Goal: Information Seeking & Learning: Learn about a topic

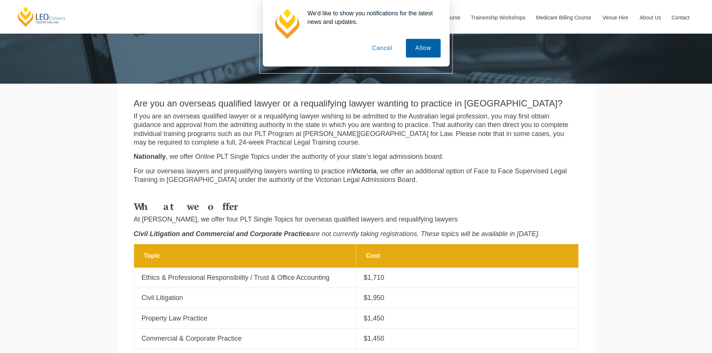
click at [421, 49] on button "Allow" at bounding box center [423, 48] width 34 height 19
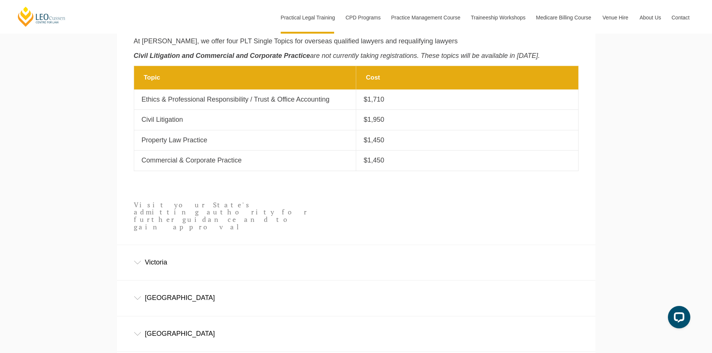
scroll to position [374, 0]
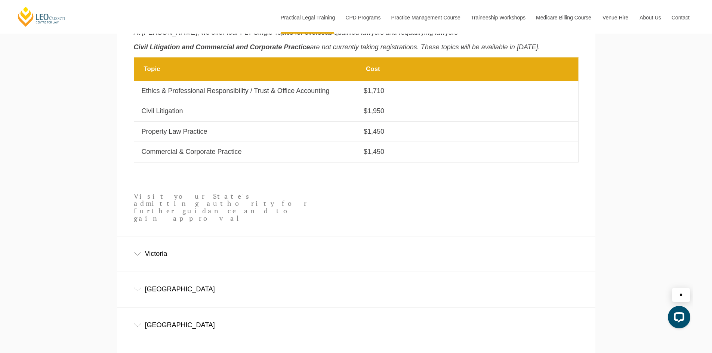
click at [134, 288] on icon at bounding box center [137, 290] width 7 height 4
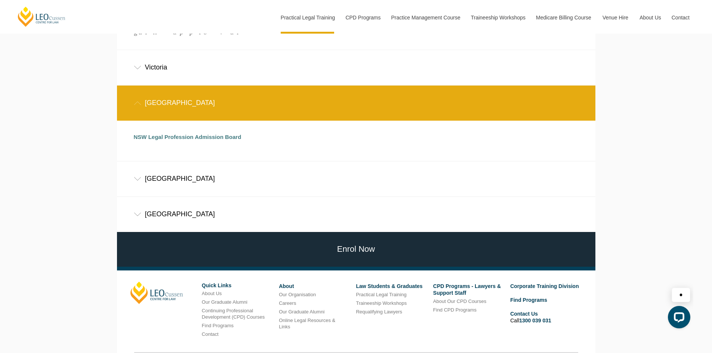
scroll to position [560, 0]
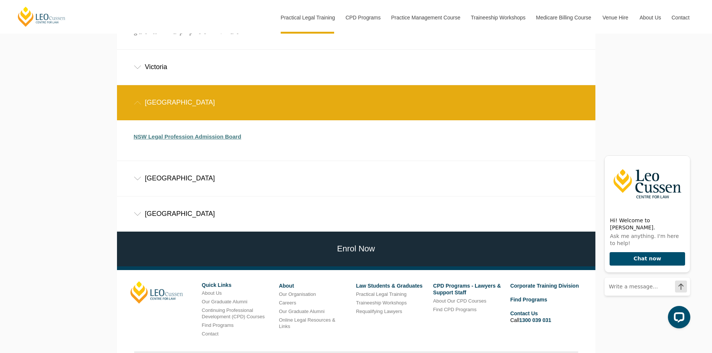
click at [200, 133] on link "NSW Legal Profession Admission Board" at bounding box center [188, 136] width 108 height 6
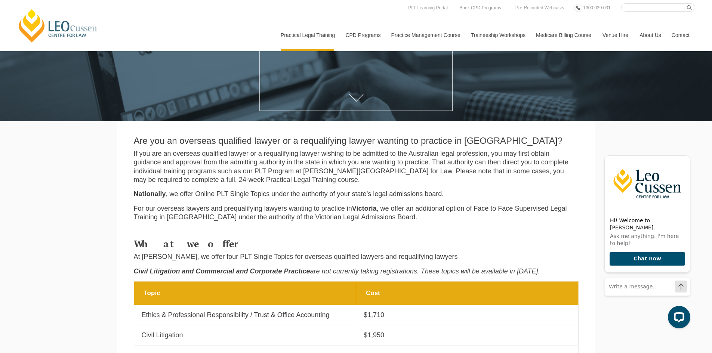
scroll to position [0, 0]
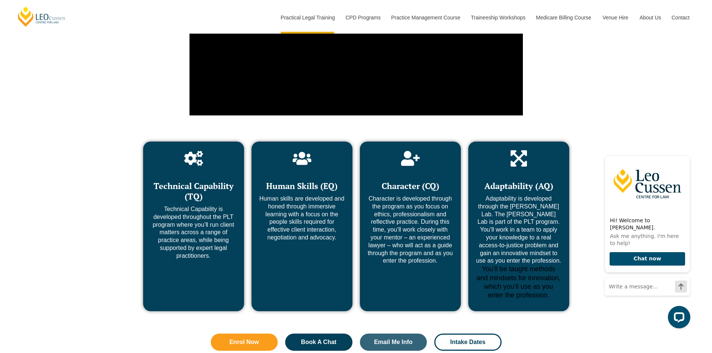
scroll to position [2802, 0]
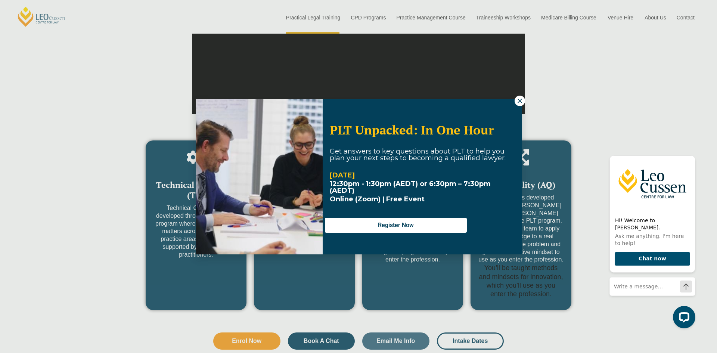
click at [519, 101] on icon at bounding box center [520, 101] width 4 height 4
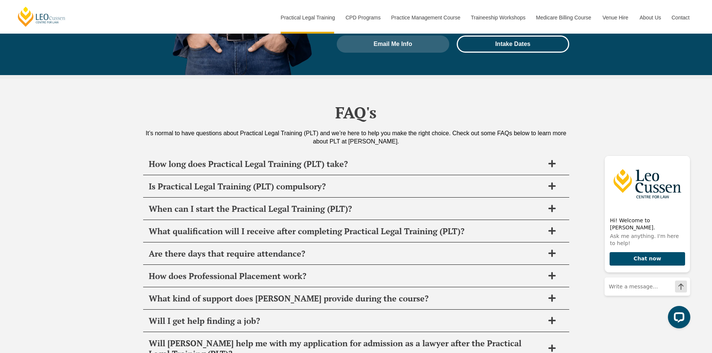
scroll to position [3442, 0]
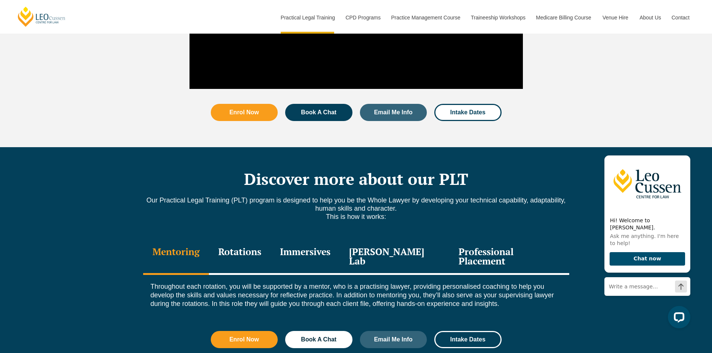
scroll to position [934, 0]
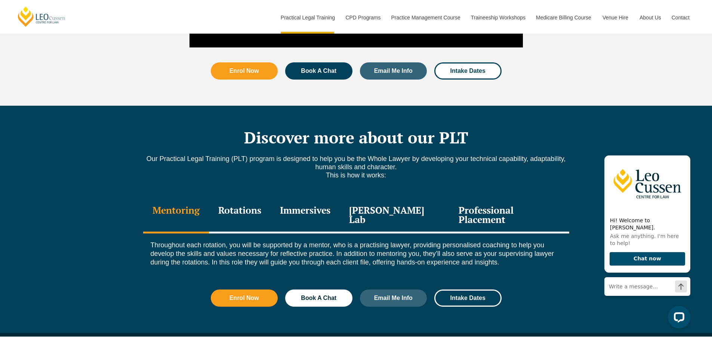
click at [257, 198] on div "Rotations" at bounding box center [240, 215] width 62 height 35
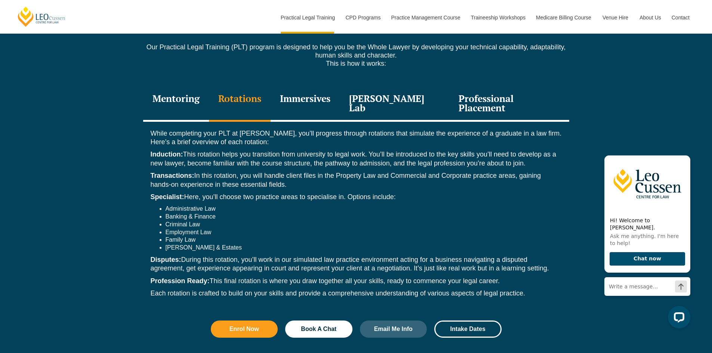
scroll to position [1046, 0]
click at [320, 86] on div "Immersives" at bounding box center [305, 103] width 69 height 35
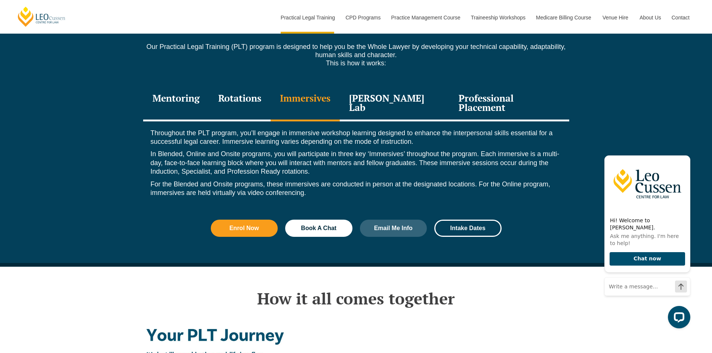
click at [374, 88] on div "Leo Justice Lab" at bounding box center [395, 103] width 110 height 35
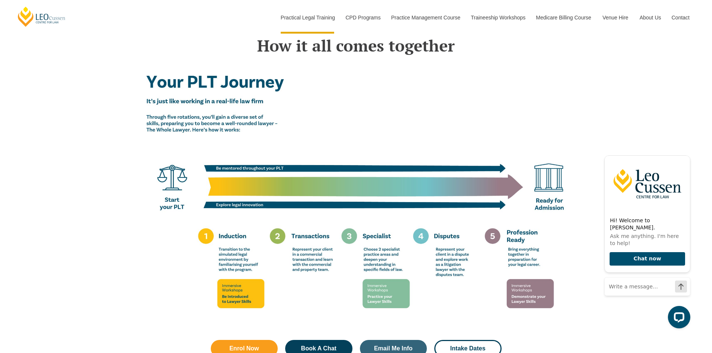
scroll to position [1158, 0]
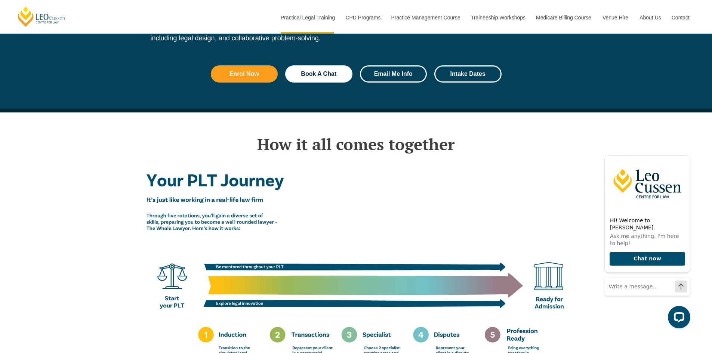
click at [398, 65] on link "Email Me Info" at bounding box center [393, 73] width 67 height 17
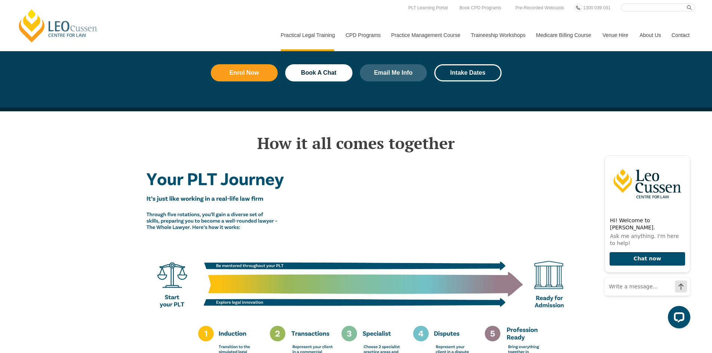
scroll to position [1158, 0]
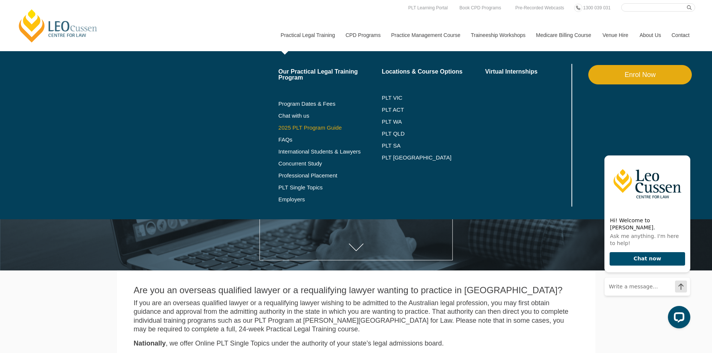
click at [302, 128] on link "2025 PLT Program Guide" at bounding box center [320, 128] width 85 height 6
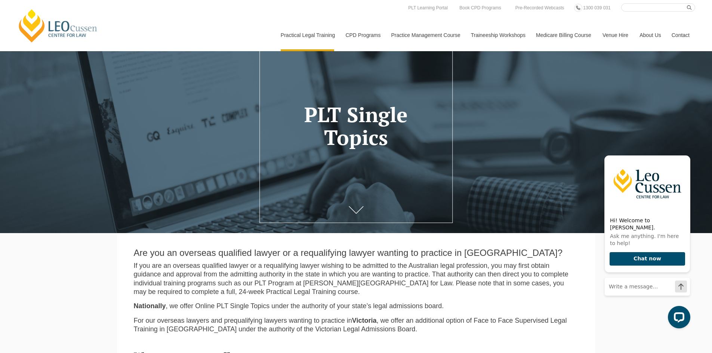
click at [632, 6] on input "Search here" at bounding box center [658, 7] width 74 height 8
type input "plt sujects"
click at [687, 3] on button "submit" at bounding box center [691, 7] width 8 height 8
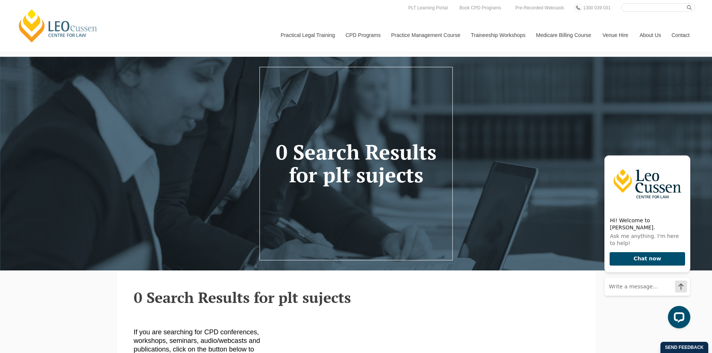
click at [629, 7] on input "Search here" at bounding box center [658, 7] width 74 height 8
type input "plt subjects"
click at [687, 3] on button "submit" at bounding box center [691, 7] width 8 height 8
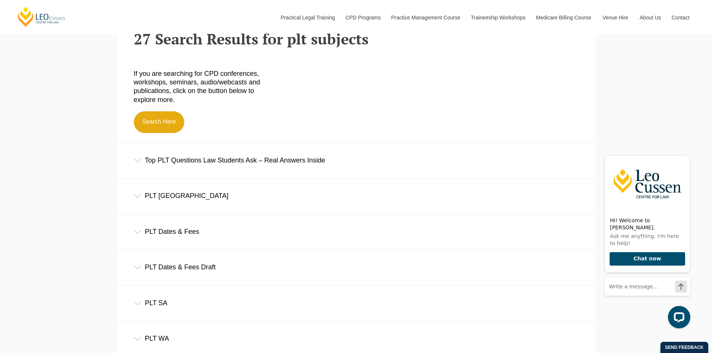
scroll to position [262, 0]
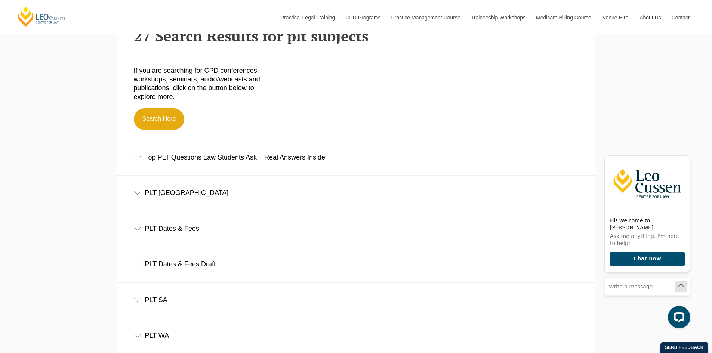
click at [142, 196] on div "PLT [GEOGRAPHIC_DATA]" at bounding box center [356, 193] width 478 height 35
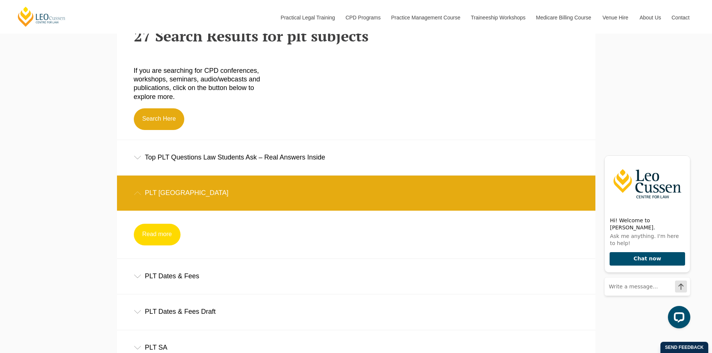
click at [155, 234] on link "Read more" at bounding box center [157, 235] width 47 height 22
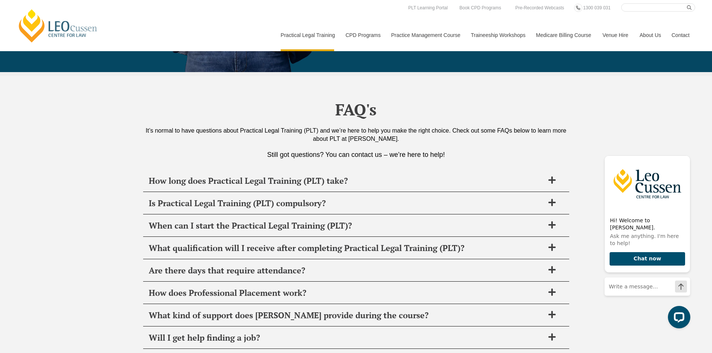
scroll to position [3465, 0]
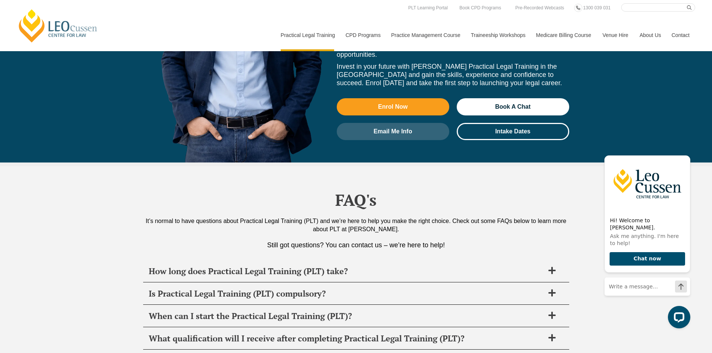
click at [636, 6] on input "Search here" at bounding box center [658, 7] width 74 height 8
type input "subjects"
click at [687, 3] on button "submit" at bounding box center [691, 7] width 8 height 8
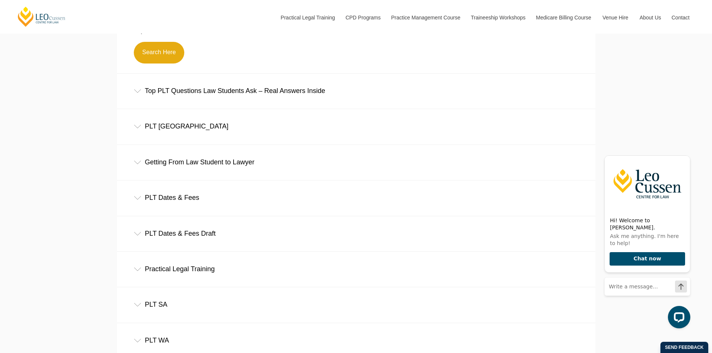
scroll to position [224, 0]
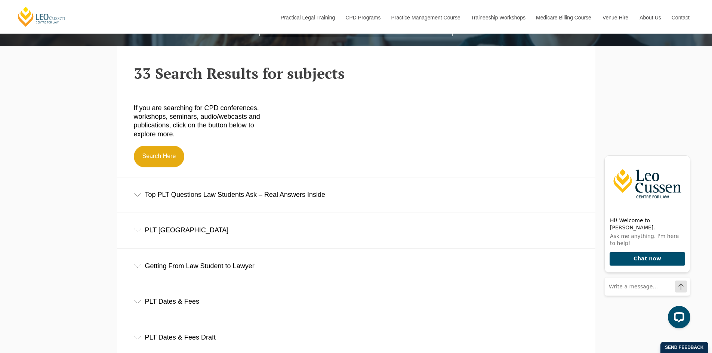
click at [136, 197] on icon at bounding box center [137, 195] width 7 height 4
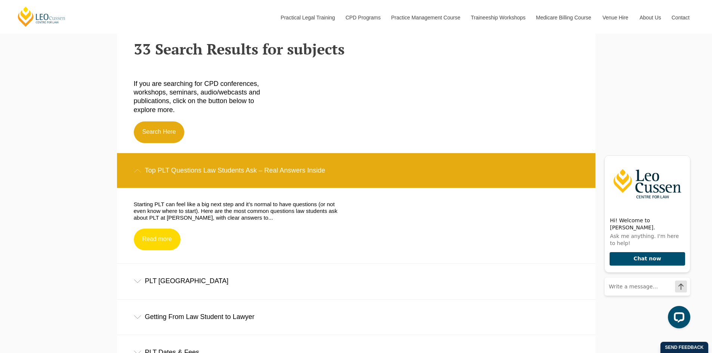
scroll to position [262, 0]
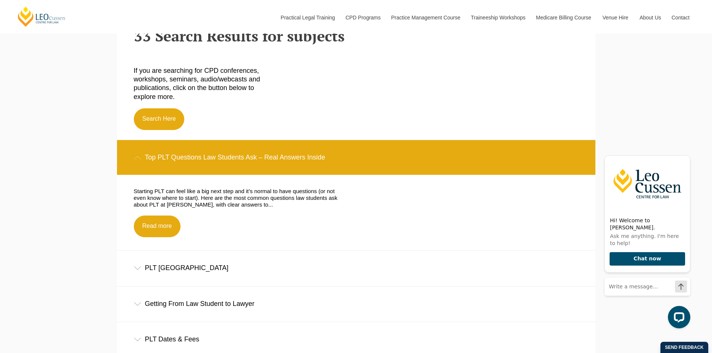
click at [140, 269] on icon at bounding box center [137, 268] width 7 height 4
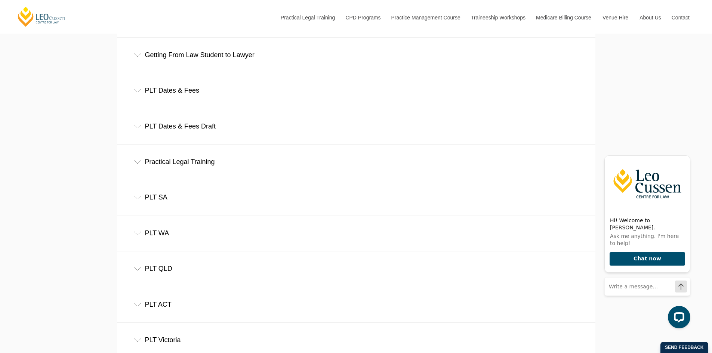
scroll to position [560, 0]
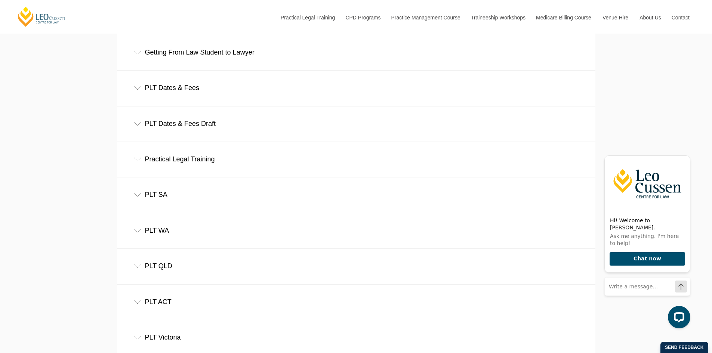
click at [136, 157] on div "Practical Legal Training" at bounding box center [356, 159] width 478 height 35
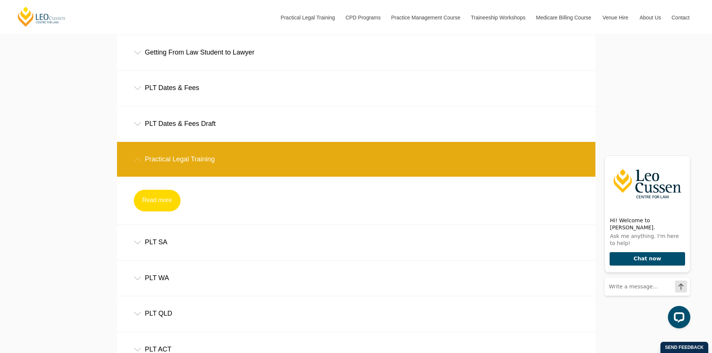
click at [160, 201] on link "Read more" at bounding box center [157, 201] width 47 height 22
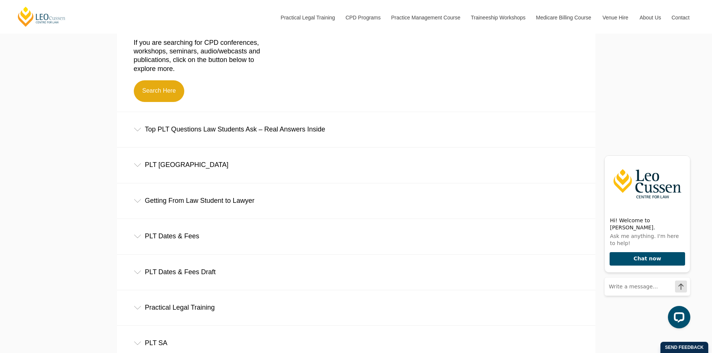
scroll to position [187, 0]
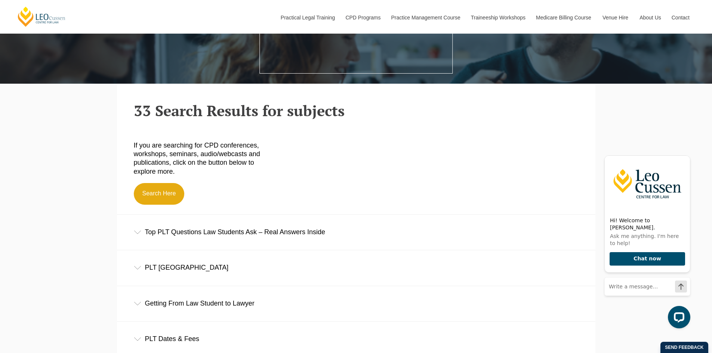
click at [192, 234] on div "Top PLT Questions Law Students Ask – Real Answers Inside" at bounding box center [356, 232] width 478 height 35
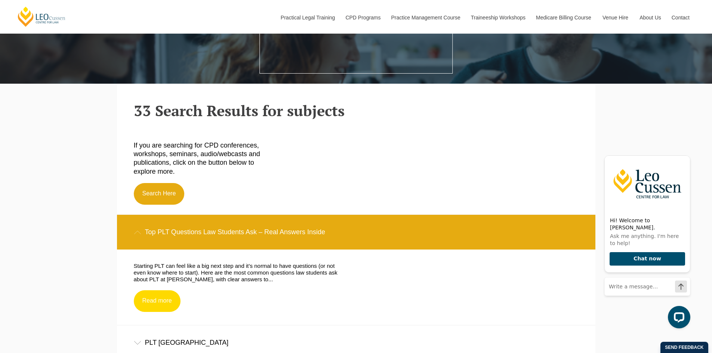
click at [162, 300] on link "Read more" at bounding box center [157, 301] width 47 height 22
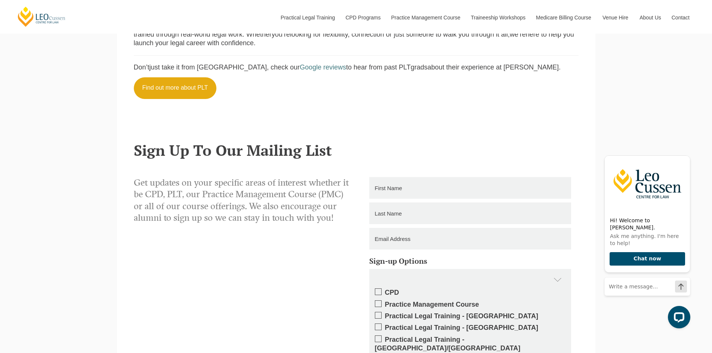
scroll to position [934, 0]
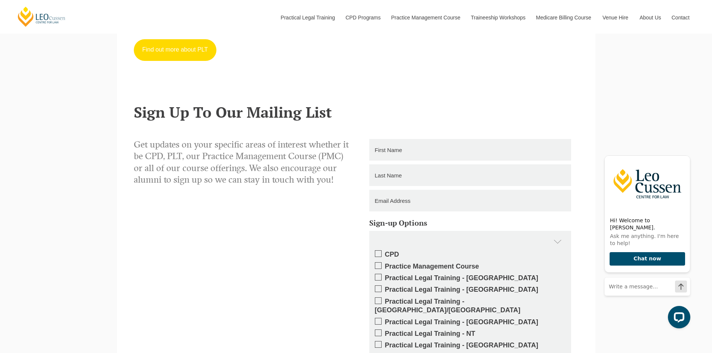
click at [168, 53] on link "Find out more about PLT" at bounding box center [175, 50] width 83 height 22
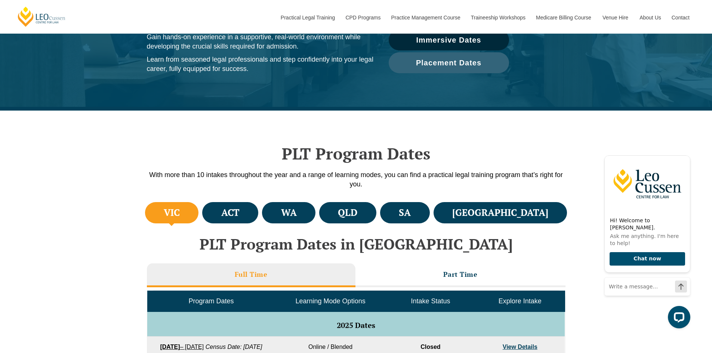
click at [550, 200] on div "PLT Program Dates With more than 10 intakes throughout the year and a range of …" at bounding box center [356, 156] width 426 height 90
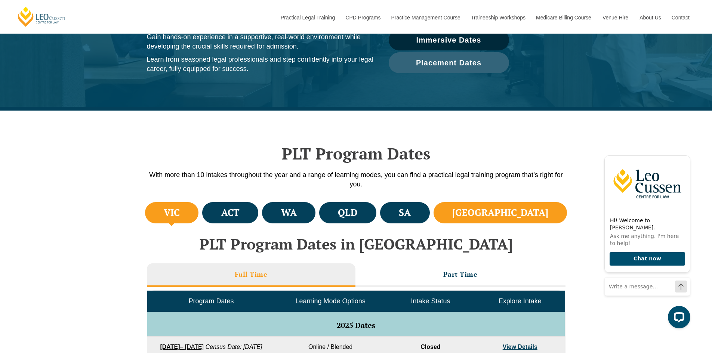
click at [550, 207] on li "NSW" at bounding box center [500, 212] width 134 height 21
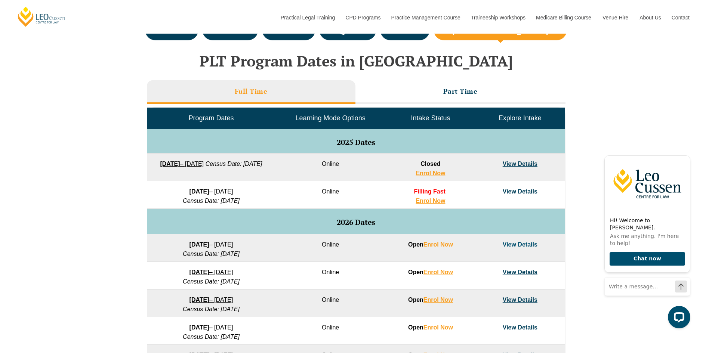
scroll to position [299, 0]
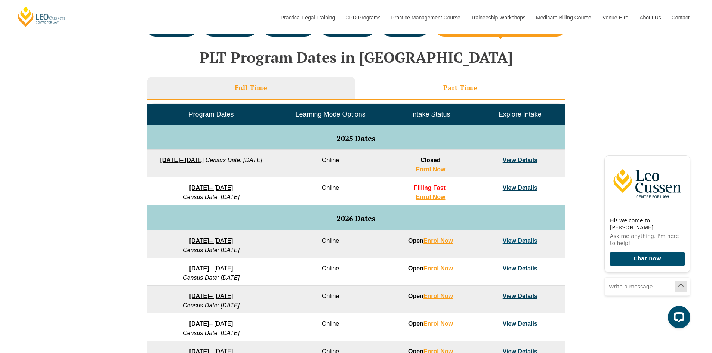
click at [466, 90] on h3 "Part Time" at bounding box center [460, 87] width 34 height 9
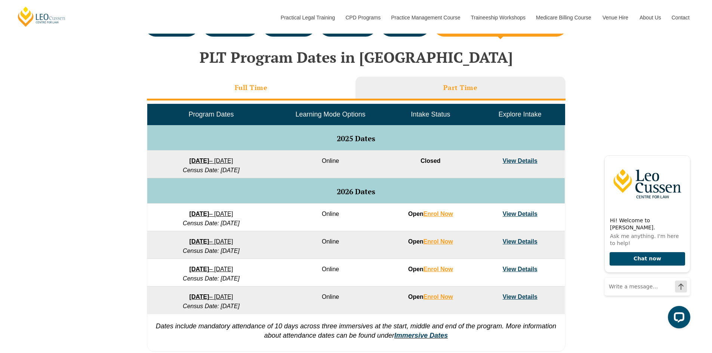
click at [277, 90] on li "Full Time" at bounding box center [251, 89] width 208 height 24
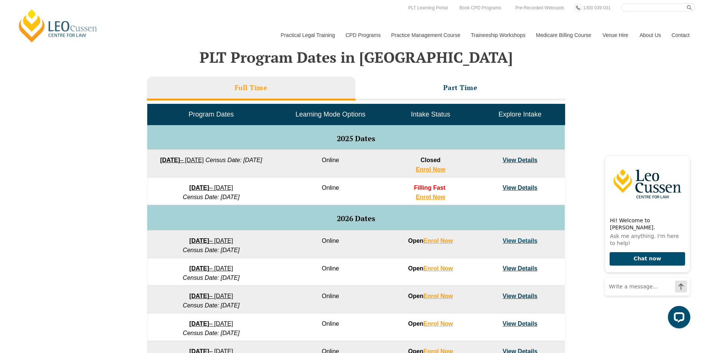
click at [512, 188] on link "View Details" at bounding box center [520, 188] width 35 height 6
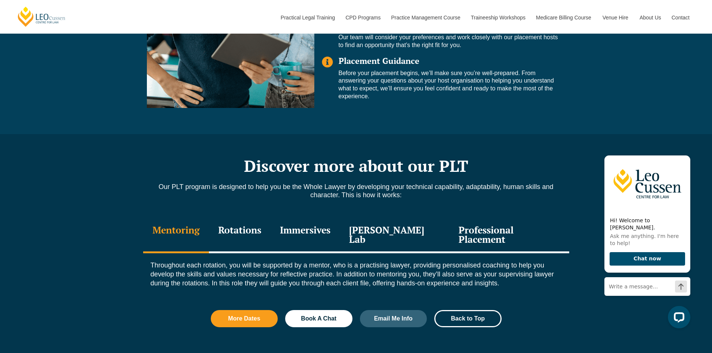
scroll to position [897, 0]
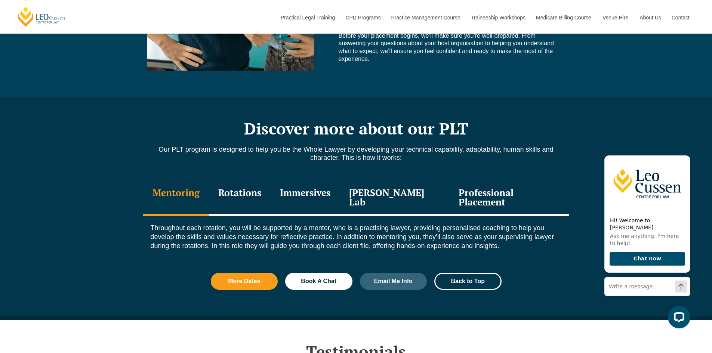
click at [241, 188] on div "Rotations" at bounding box center [240, 197] width 62 height 35
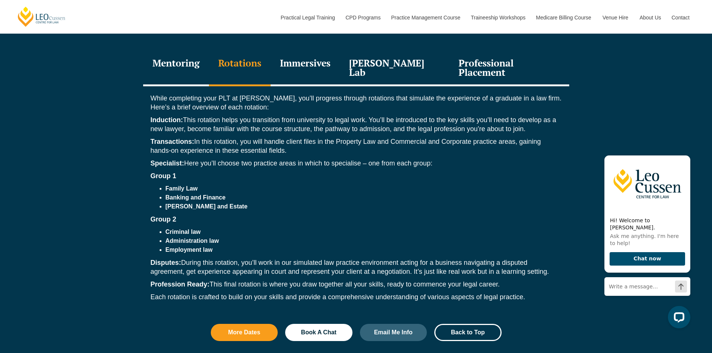
scroll to position [1009, 0]
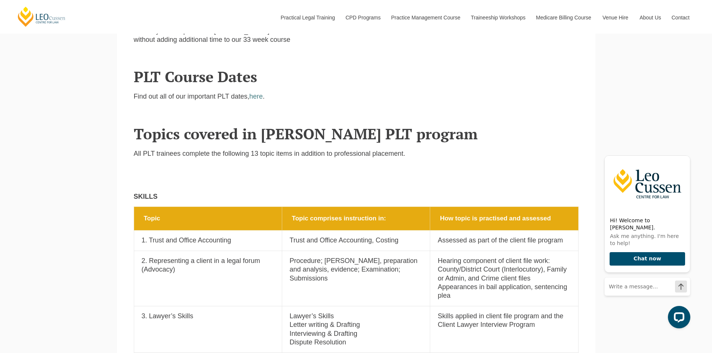
scroll to position [336, 0]
